Goal: Find specific page/section: Find specific page/section

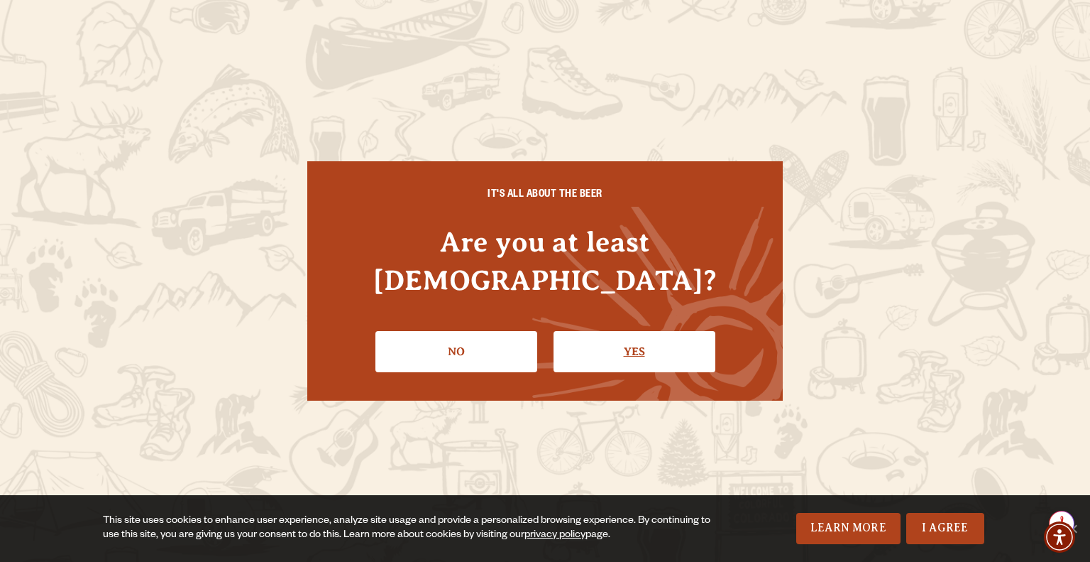
click at [593, 336] on link "Yes" at bounding box center [635, 351] width 162 height 41
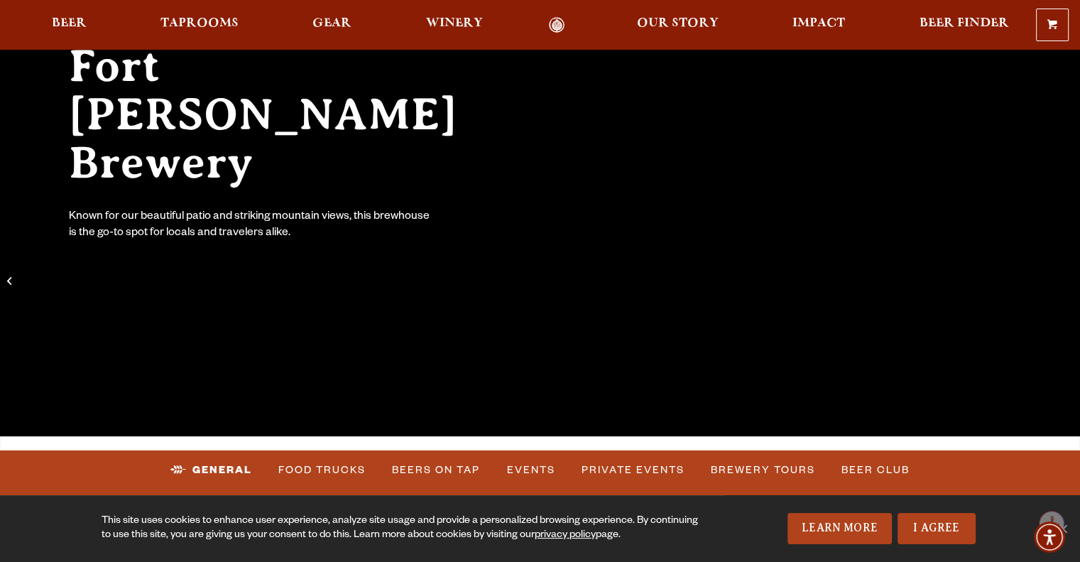
scroll to position [142, 0]
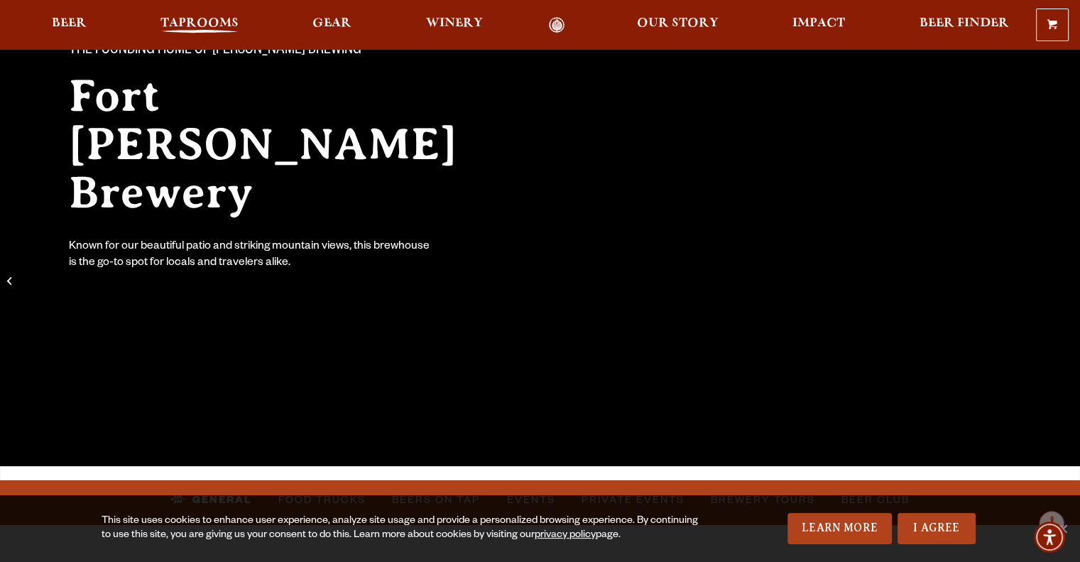
click at [197, 25] on span "Taprooms" at bounding box center [199, 23] width 78 height 11
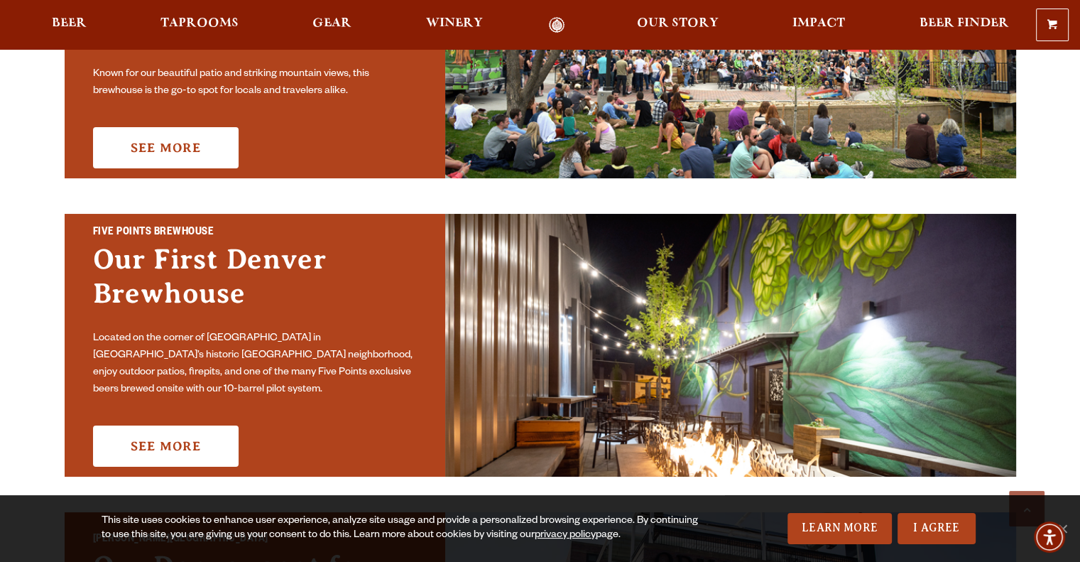
scroll to position [355, 0]
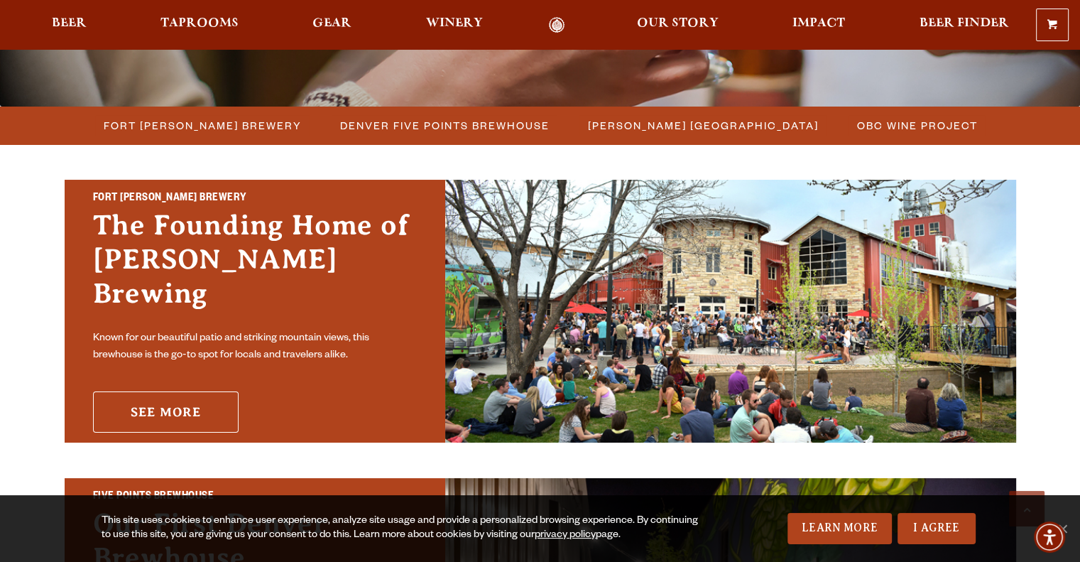
click at [172, 391] on link "See More" at bounding box center [166, 411] width 146 height 41
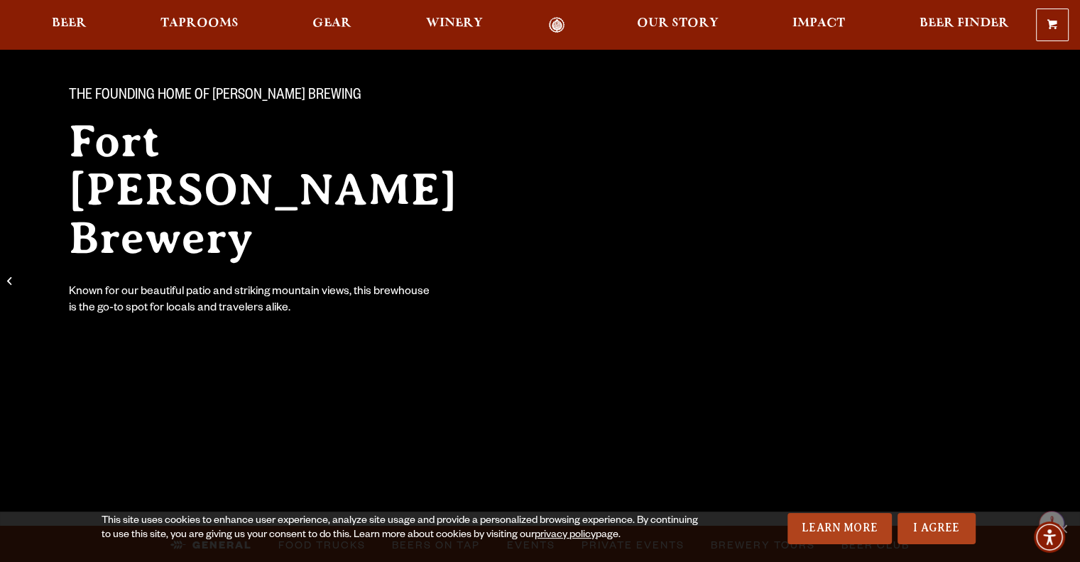
scroll to position [213, 0]
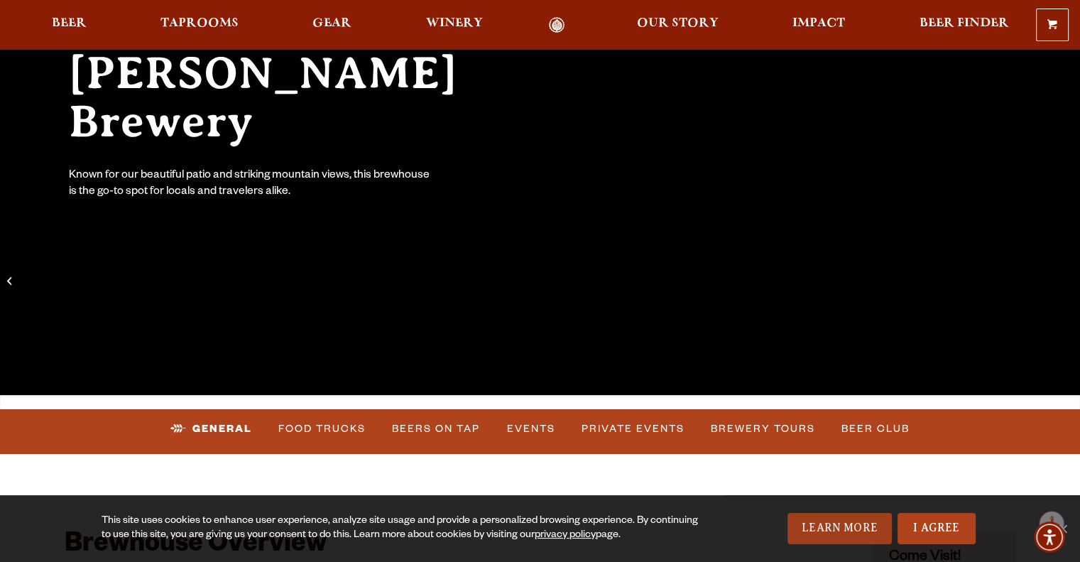
click at [827, 533] on link "Learn More" at bounding box center [839, 528] width 104 height 31
click at [346, 419] on link "Food Trucks" at bounding box center [322, 428] width 99 height 33
click at [314, 420] on link "Food Trucks" at bounding box center [310, 428] width 124 height 33
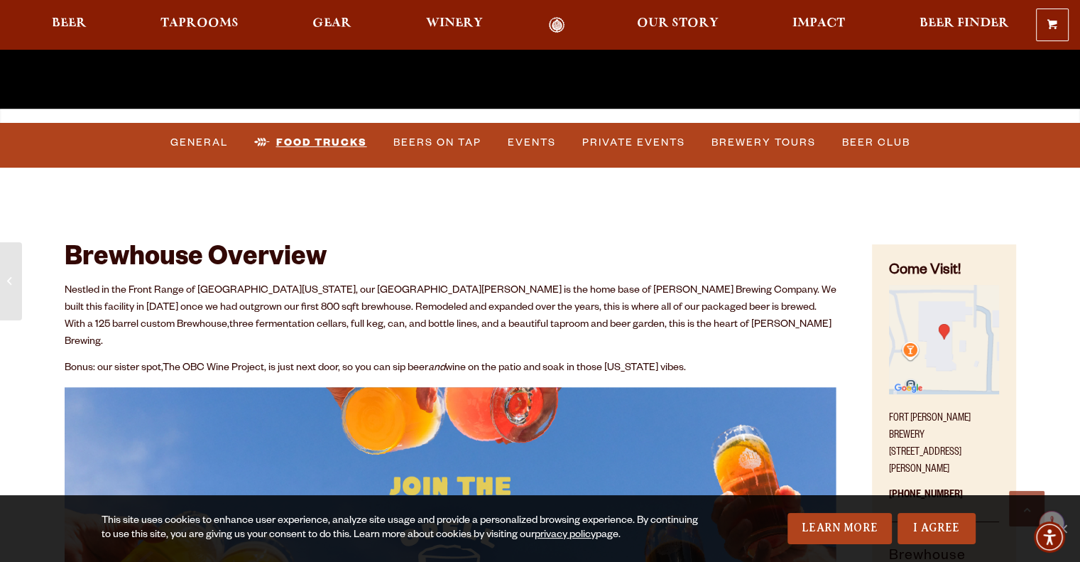
scroll to position [497, 0]
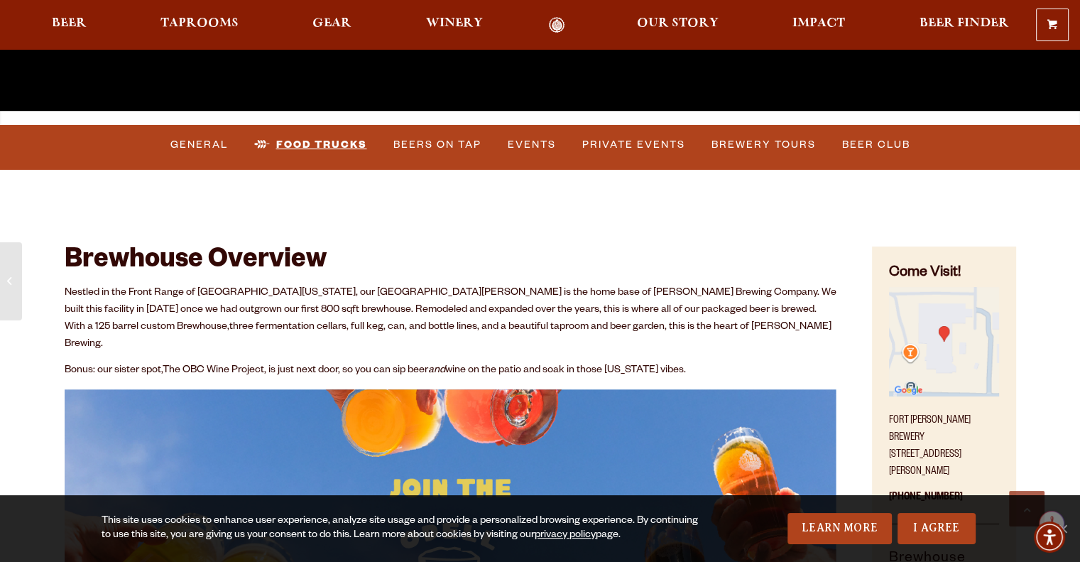
click at [316, 142] on link "Food Trucks" at bounding box center [310, 144] width 124 height 33
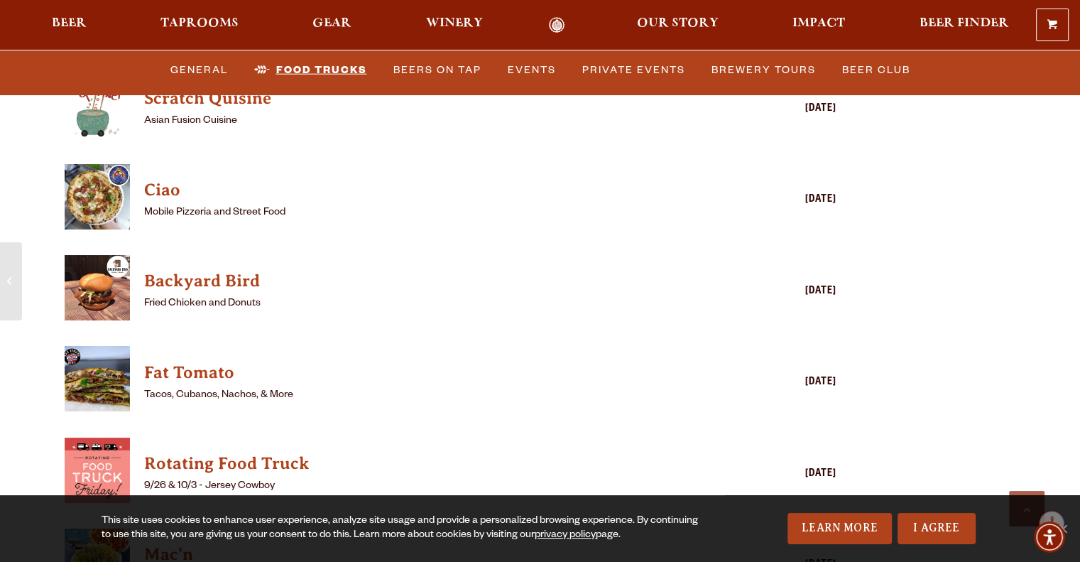
scroll to position [3620, 0]
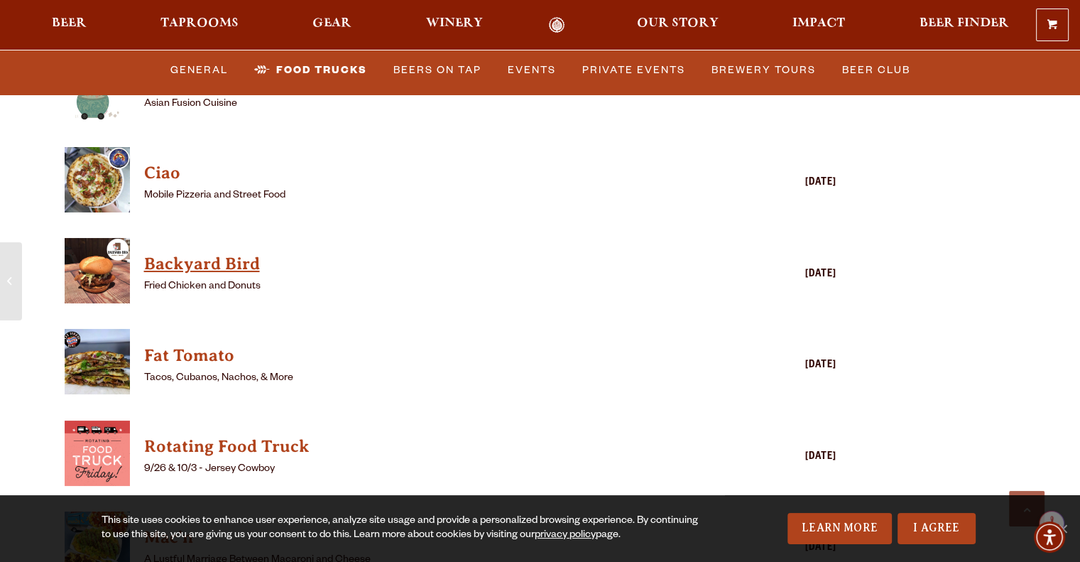
click at [209, 253] on h4 "Backyard Bird" at bounding box center [430, 264] width 572 height 23
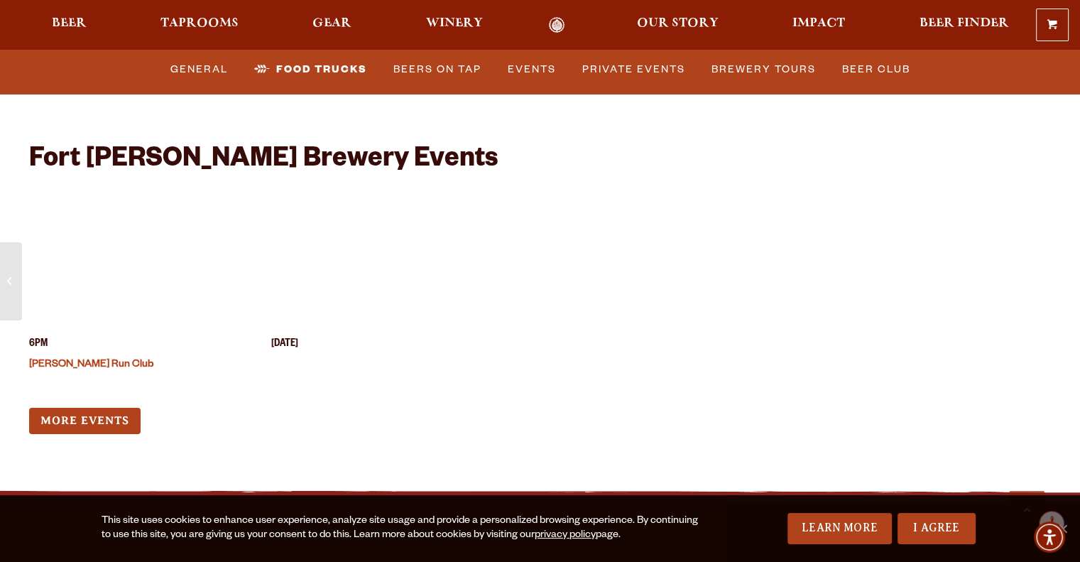
scroll to position [5608, 0]
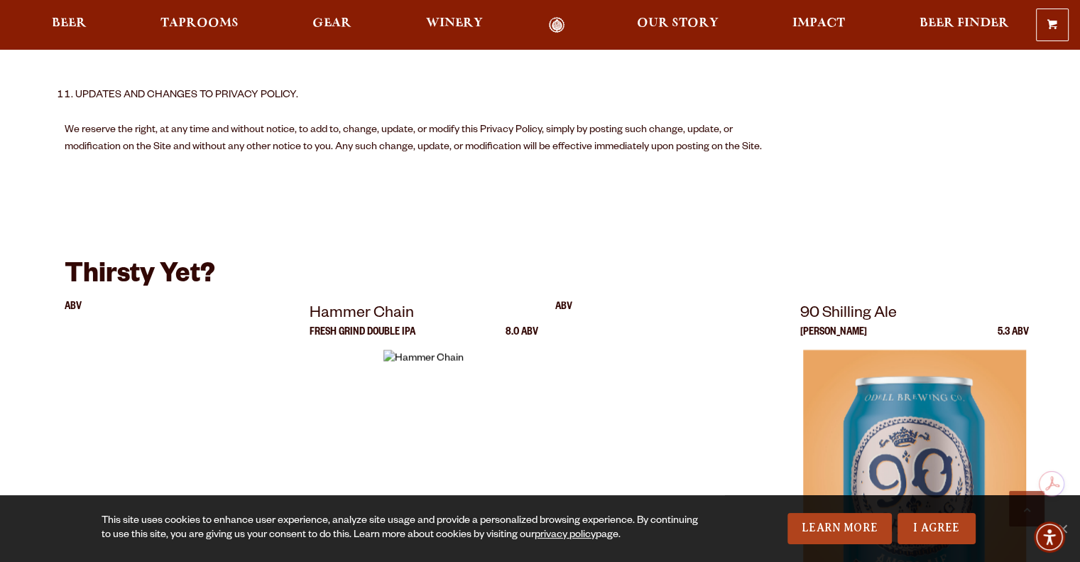
scroll to position [2556, 0]
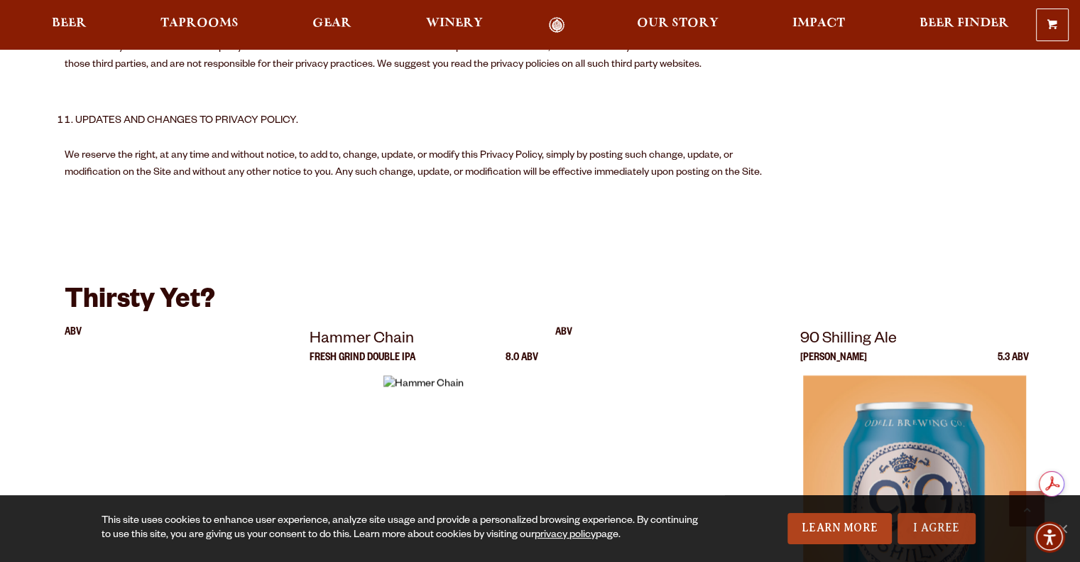
click at [920, 533] on link "I Agree" at bounding box center [936, 528] width 78 height 31
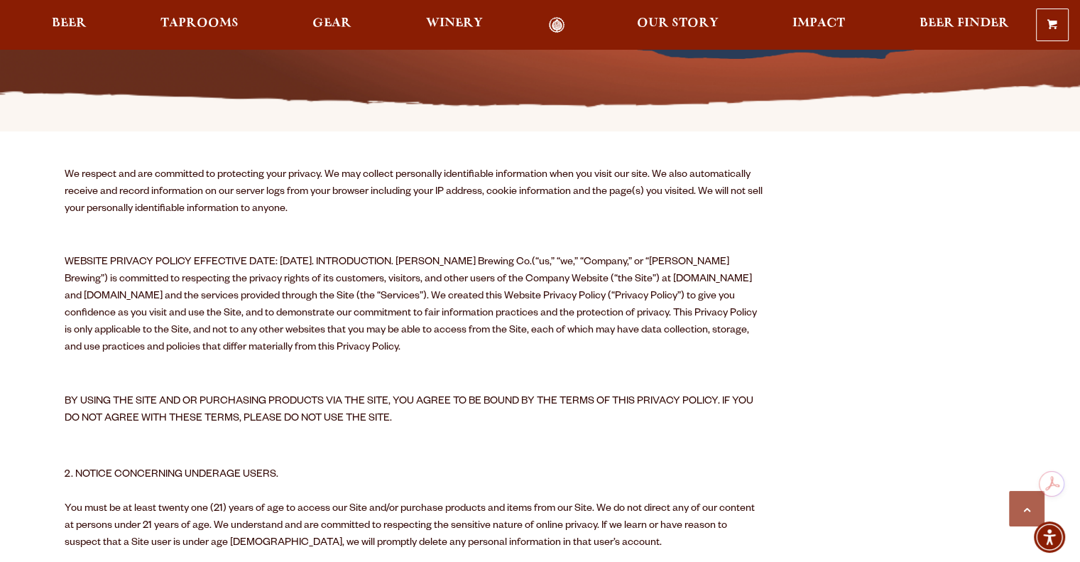
scroll to position [355, 0]
